Goal: Task Accomplishment & Management: Use online tool/utility

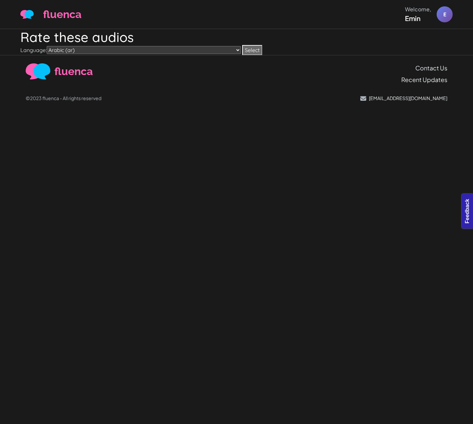
click at [242, 48] on button "Select" at bounding box center [252, 50] width 20 height 10
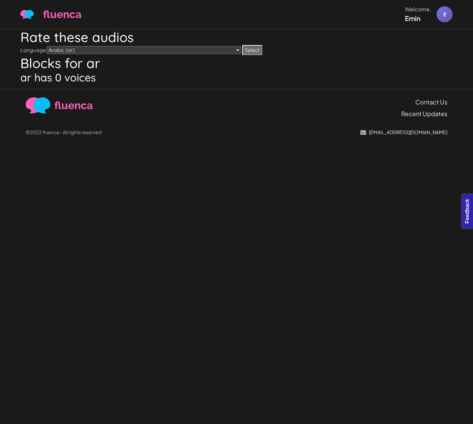
click at [145, 47] on select "Arabic (ar) Chinese Test (chinese-test) German (de) English (en) Spanish (es) S…" at bounding box center [144, 50] width 194 height 8
select select "es2"
click at [48, 46] on select "Arabic (ar) Chinese Test (chinese-test) German (de) English (en) Spanish (es) S…" at bounding box center [144, 50] width 194 height 8
click at [242, 50] on button "Select" at bounding box center [252, 50] width 20 height 10
